Goal: Information Seeking & Learning: Learn about a topic

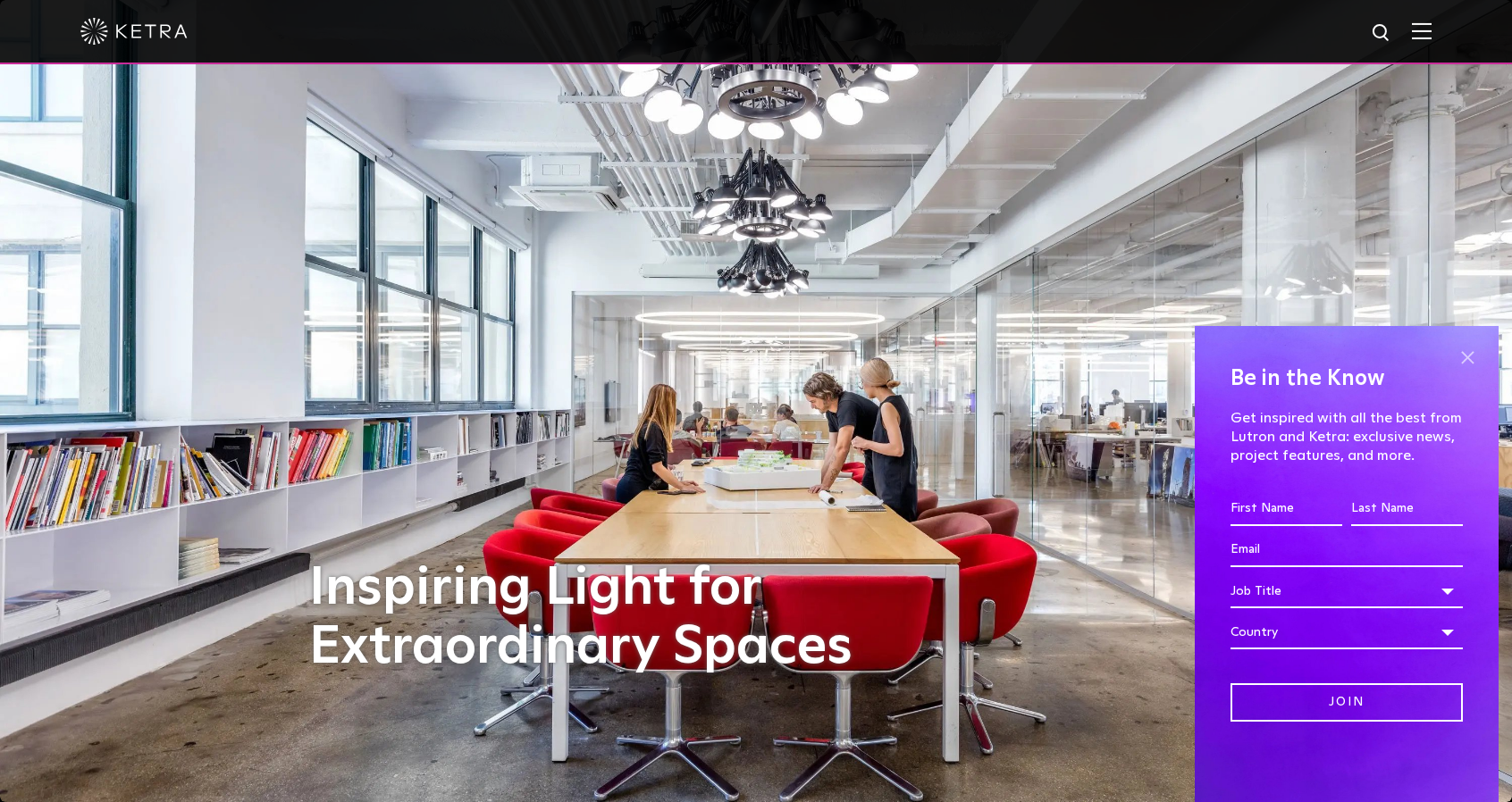
click at [1472, 352] on span at bounding box center [1467, 357] width 27 height 27
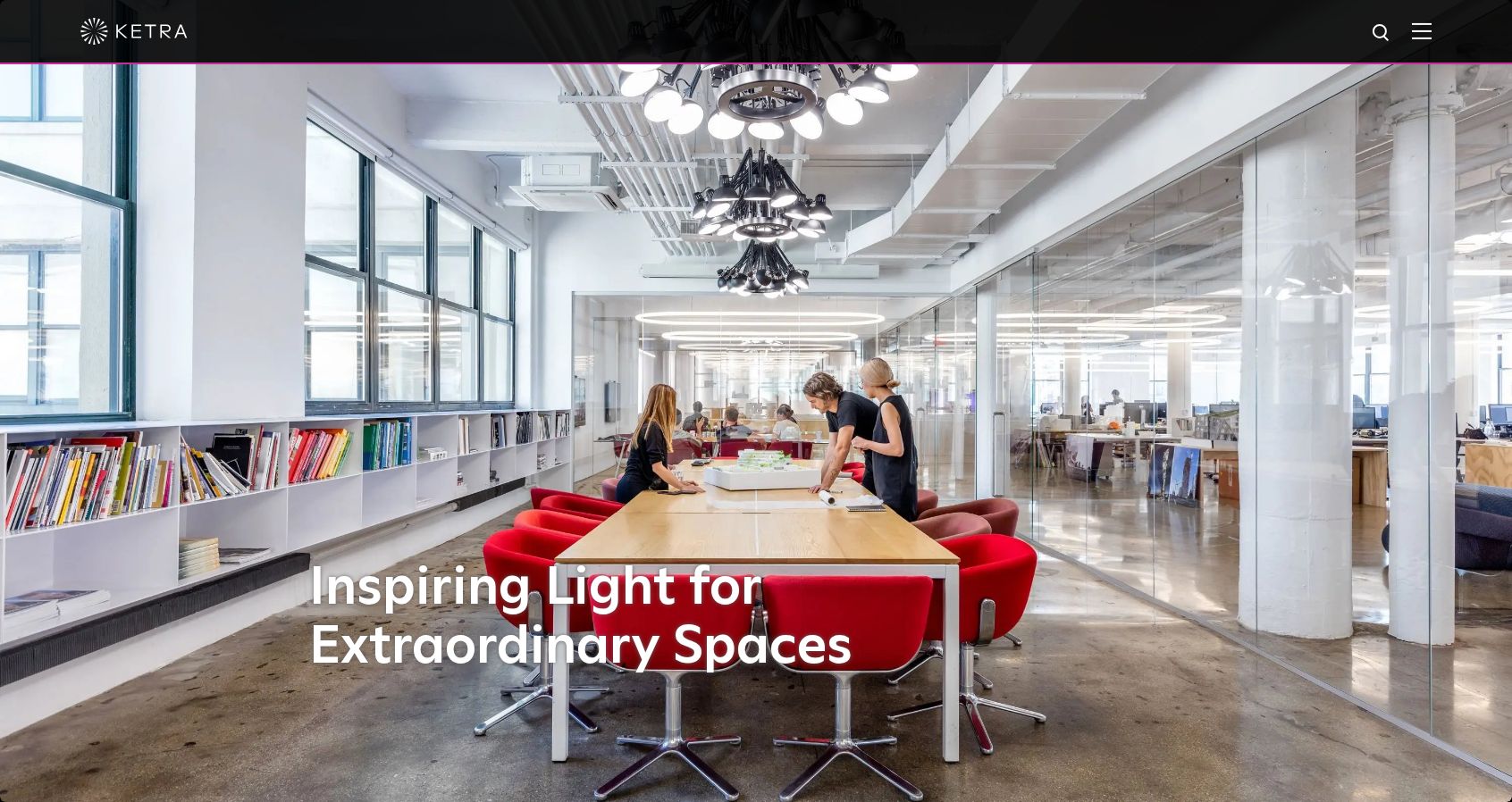
click at [1431, 49] on div at bounding box center [756, 31] width 1351 height 62
click at [1431, 36] on img at bounding box center [1421, 30] width 19 height 17
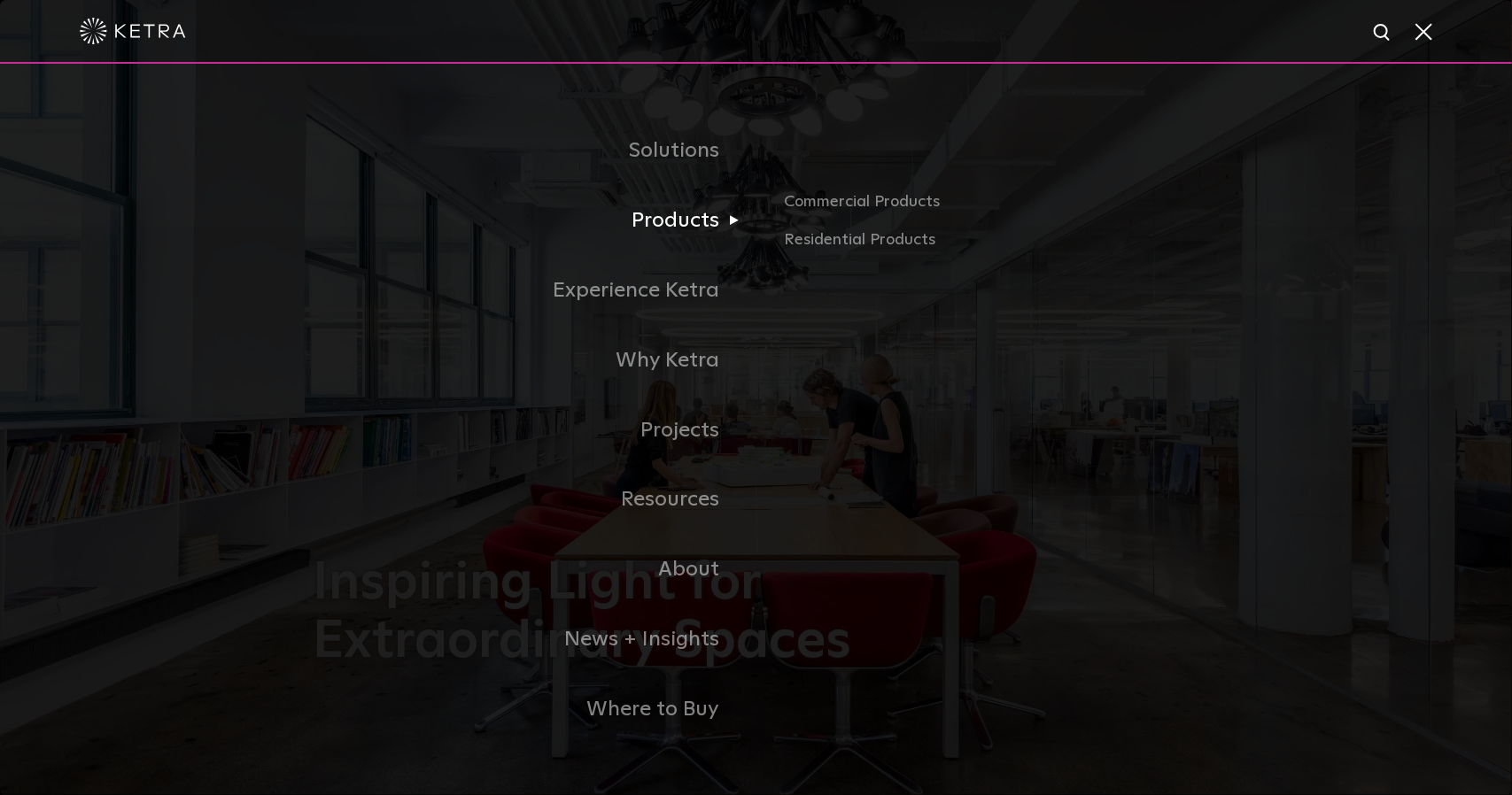
click at [684, 217] on link "Products" at bounding box center [535, 221] width 443 height 69
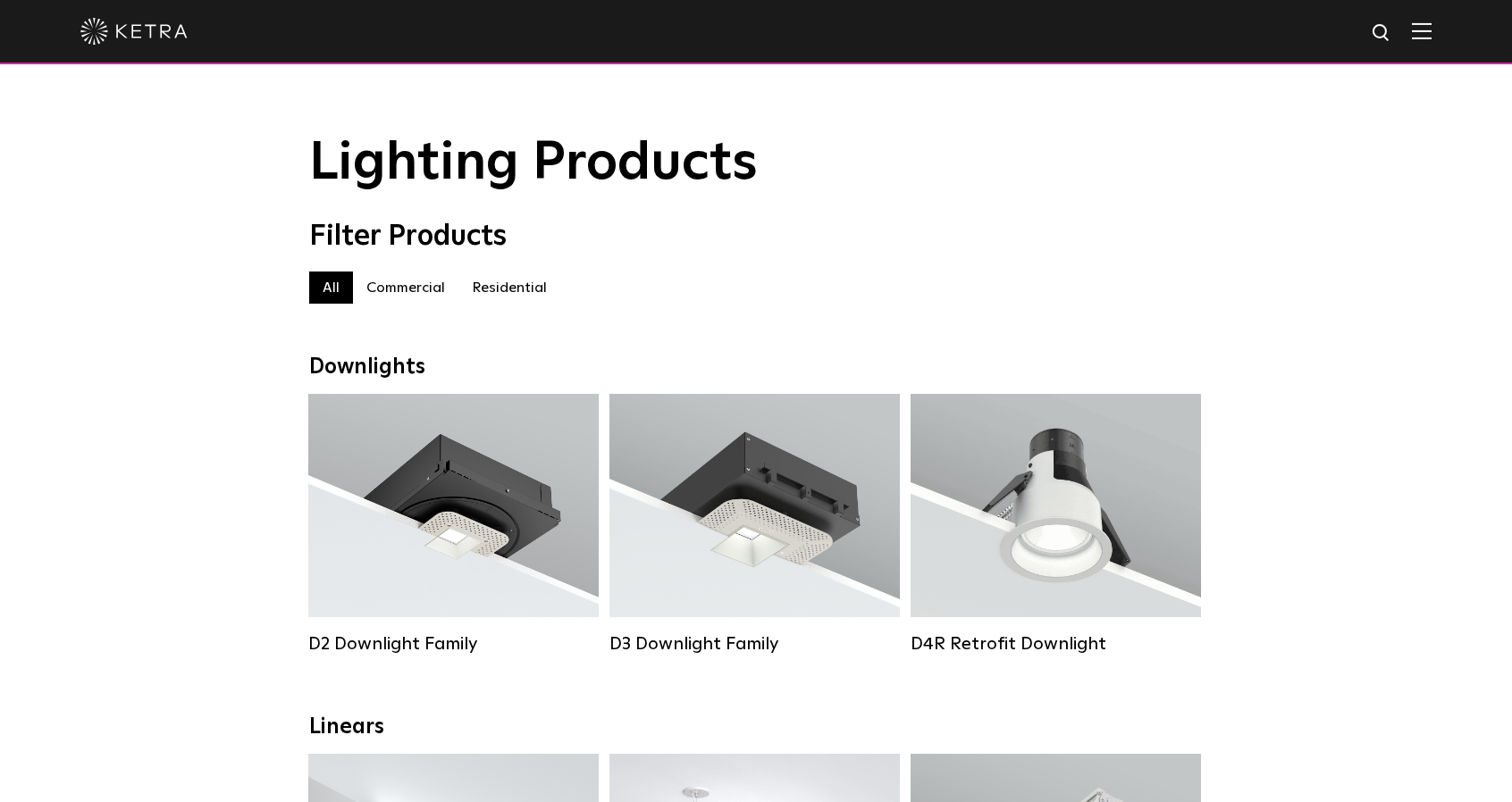
click at [407, 296] on label "Commercial" at bounding box center [405, 287] width 105 height 32
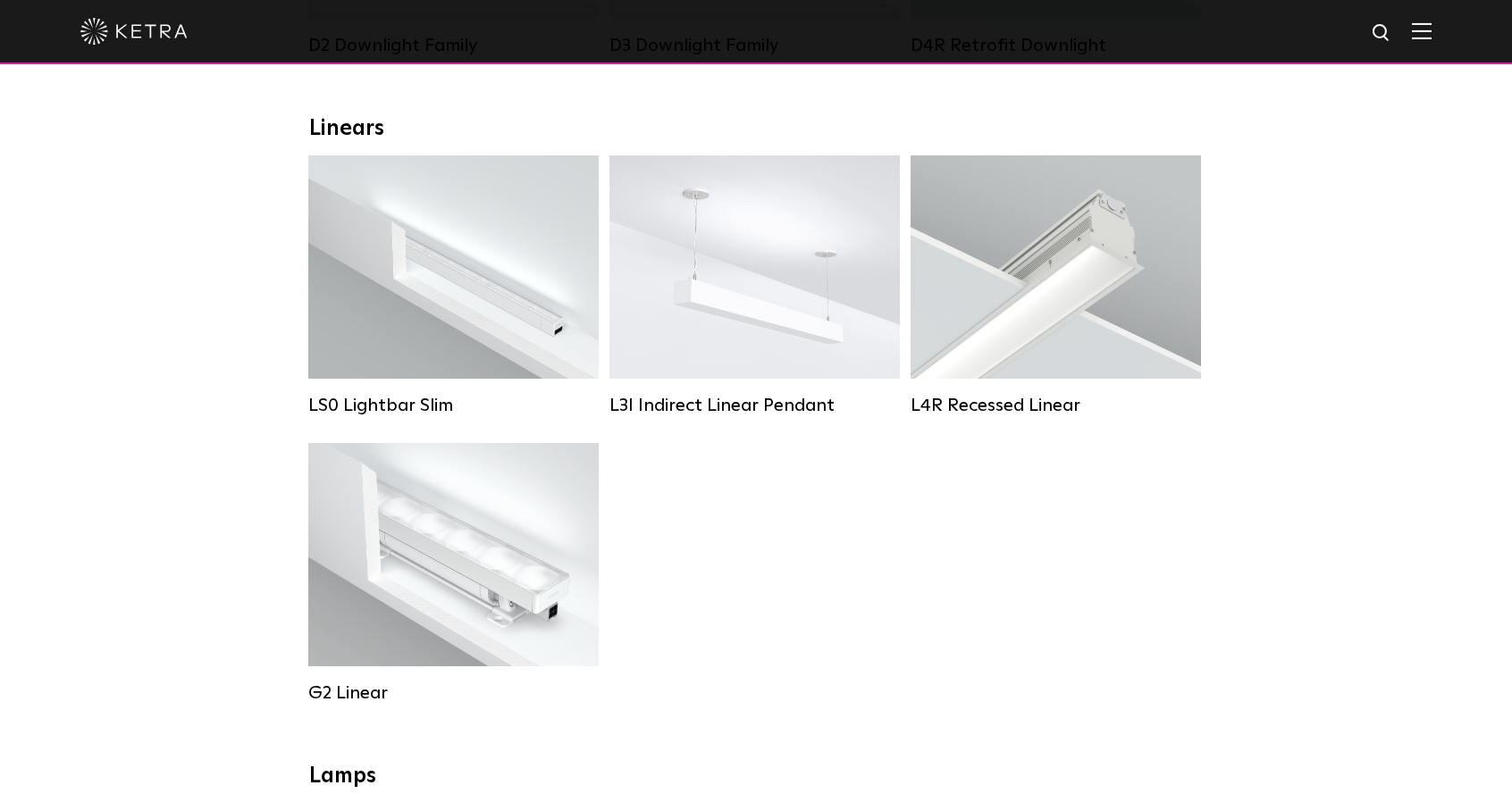
scroll to position [625, 0]
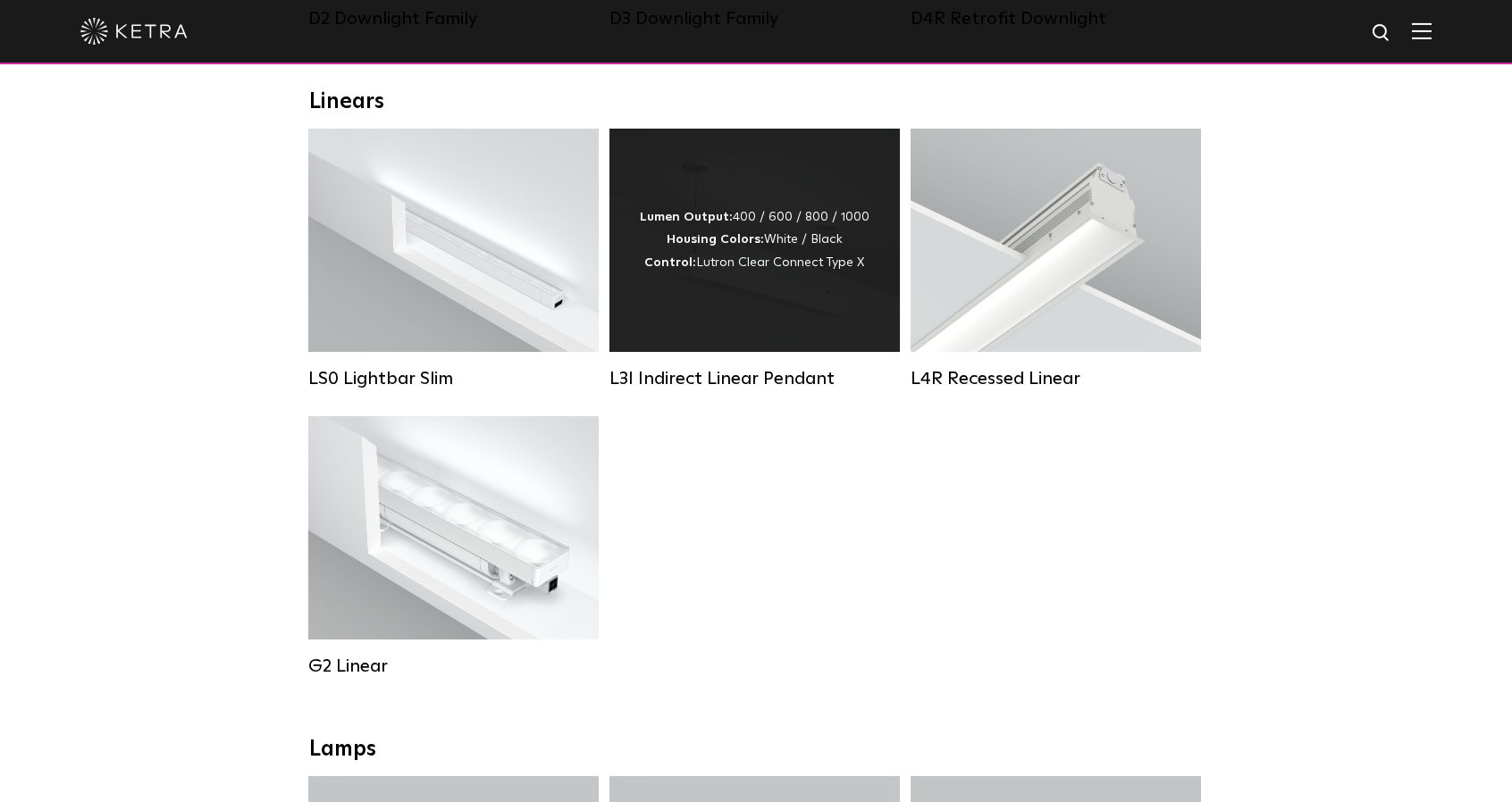
click at [711, 319] on div "Lumen Output: 400 / 600 / 800 / 1000 Housing Colors: White / Black Control: Lut…" at bounding box center [755, 239] width 290 height 223
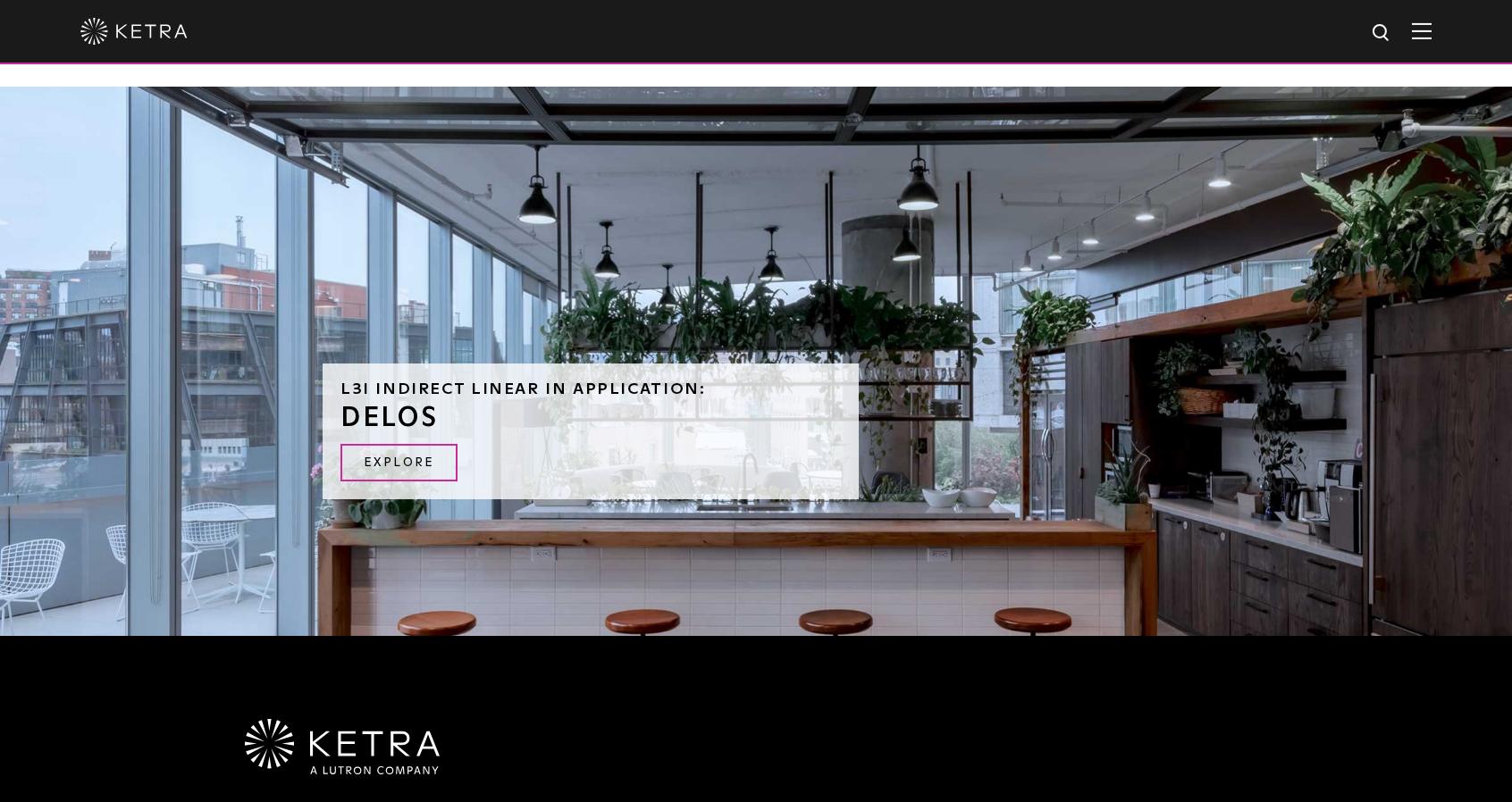
scroll to position [1528, 0]
